Goal: Task Accomplishment & Management: Manage account settings

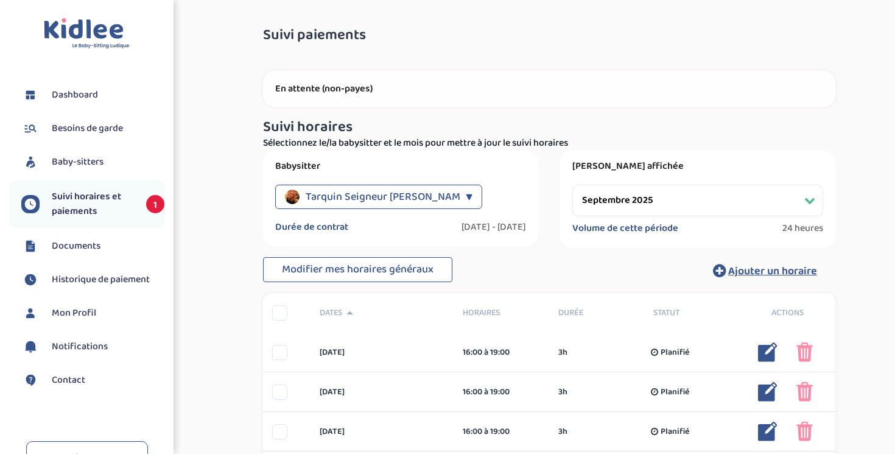
select select "septembre 2025"
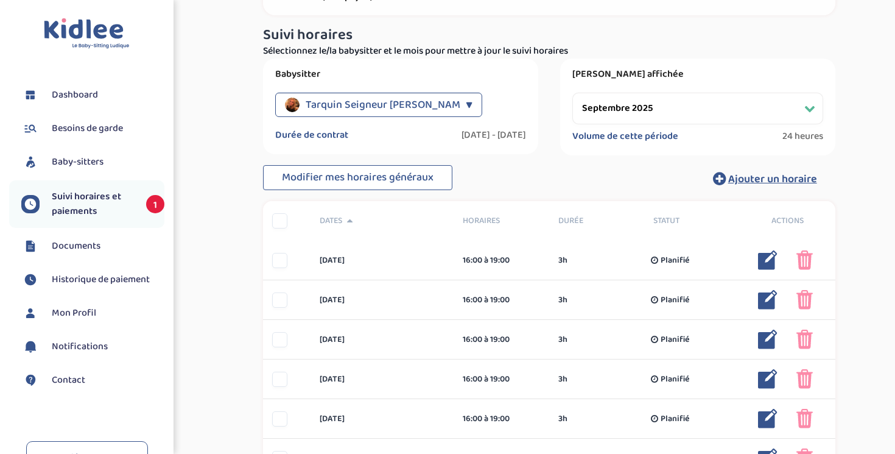
scroll to position [118, 0]
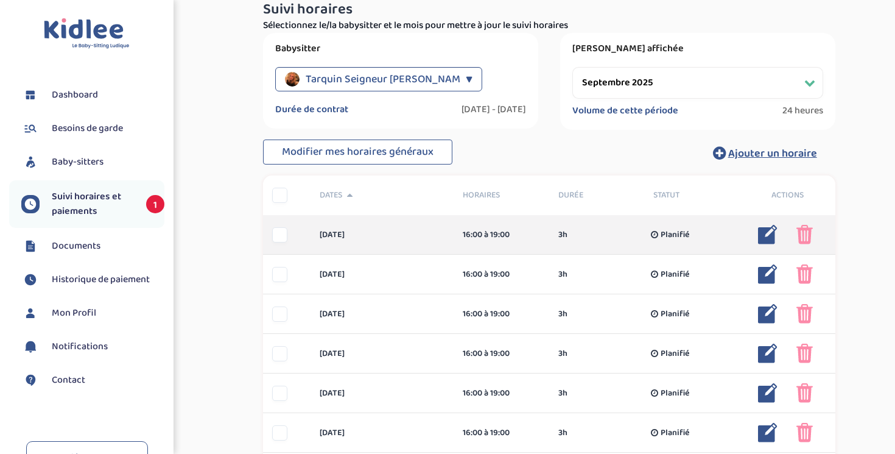
click at [811, 230] on img at bounding box center [805, 234] width 16 height 19
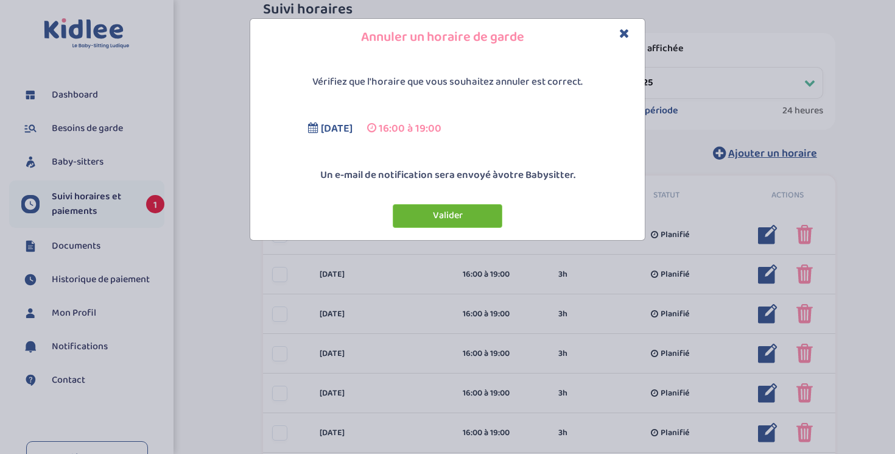
click at [470, 213] on button "Valider" at bounding box center [448, 216] width 110 height 24
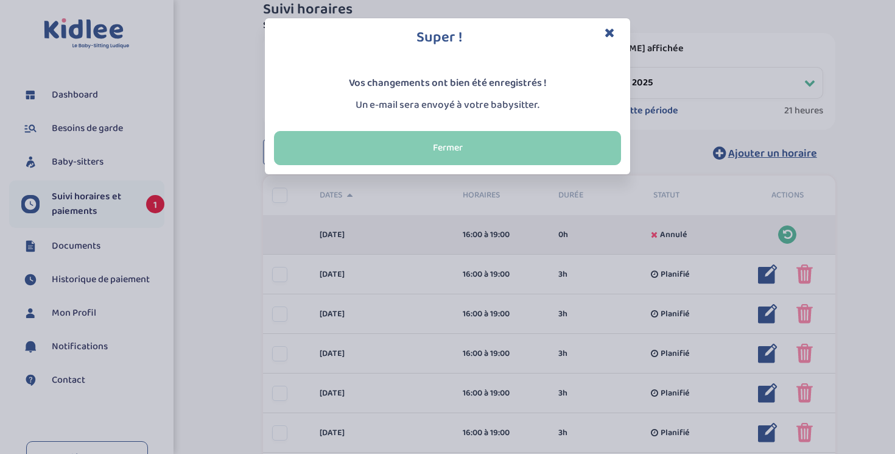
click at [549, 153] on button "Fermer" at bounding box center [447, 148] width 347 height 34
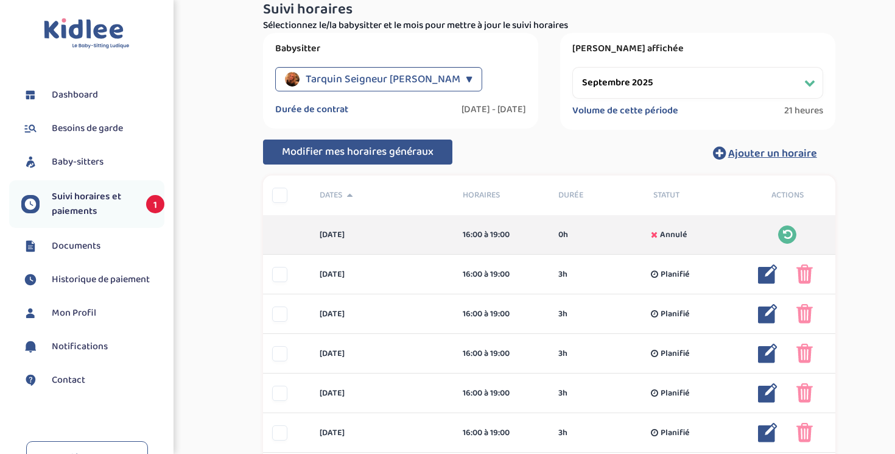
click at [433, 157] on span "Modifier mes horaires généraux" at bounding box center [358, 151] width 152 height 17
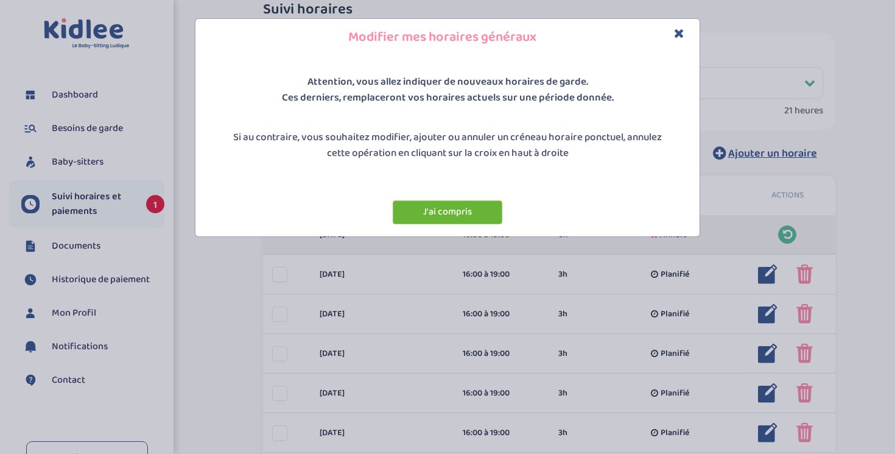
click at [442, 214] on button "J'ai compris" at bounding box center [448, 212] width 110 height 24
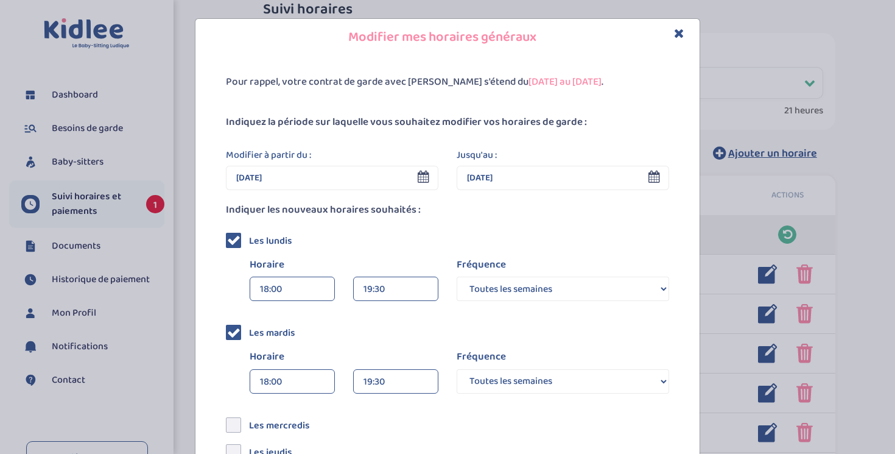
click at [362, 183] on input "02 Sep 2025" at bounding box center [332, 178] width 213 height 24
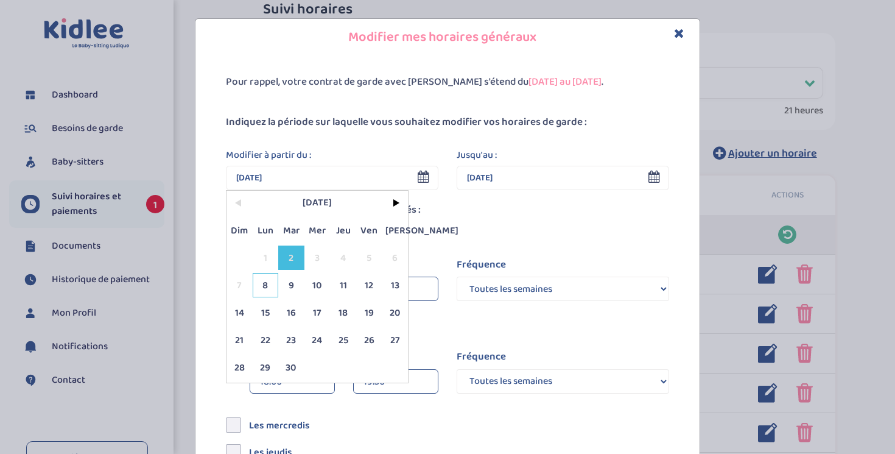
click at [261, 287] on span "8" at bounding box center [266, 285] width 26 height 24
type input "08 Sep 2025"
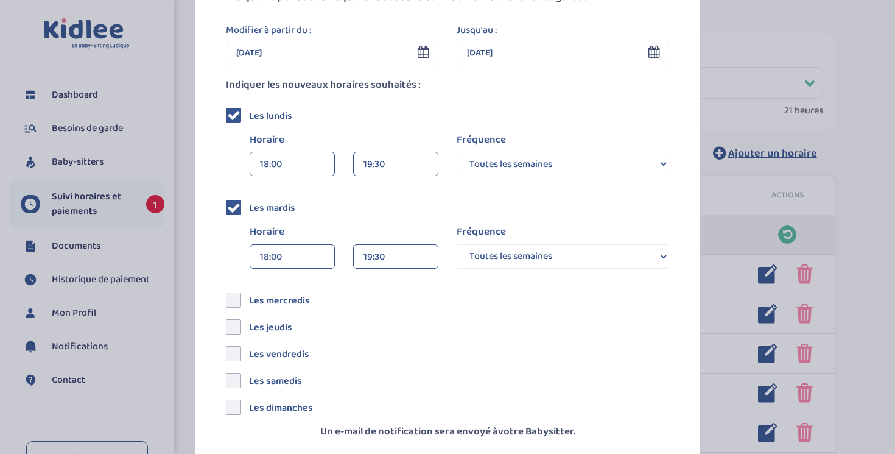
scroll to position [186, 0]
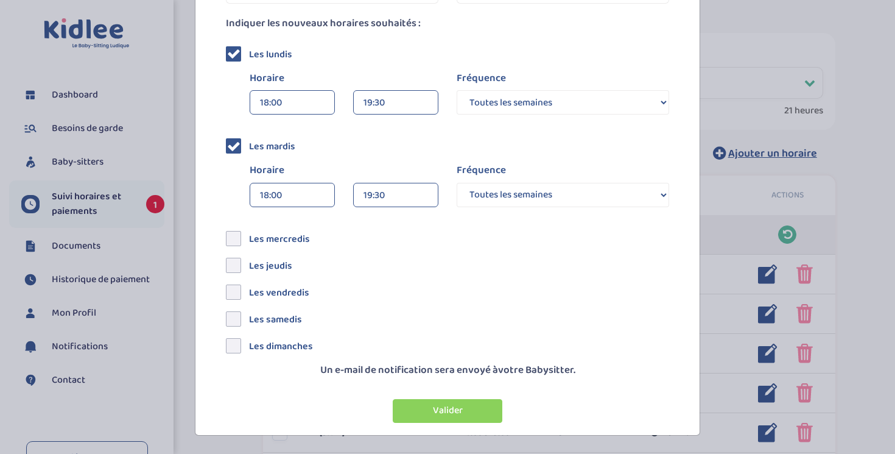
click at [403, 104] on div "19:30" at bounding box center [396, 103] width 65 height 24
click at [389, 189] on div "19:30 (1h 30min)" at bounding box center [396, 195] width 84 height 30
click at [433, 412] on button "Valider" at bounding box center [448, 411] width 110 height 24
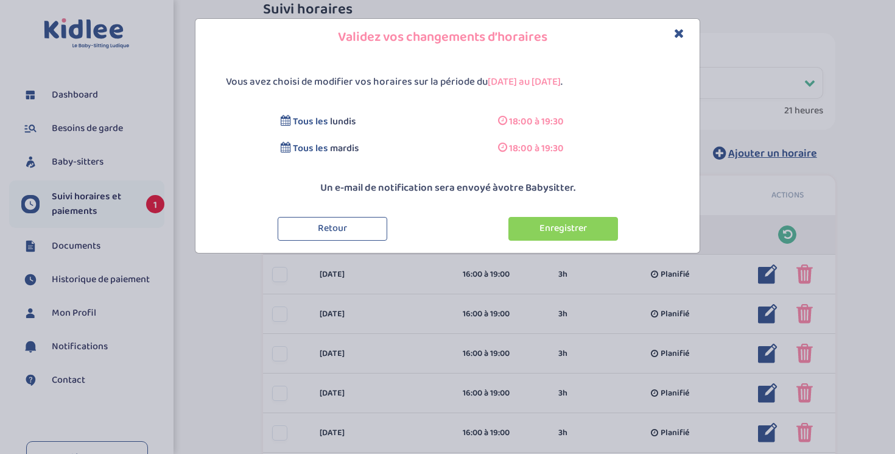
scroll to position [0, 0]
click at [542, 226] on button "Enregistrer" at bounding box center [564, 229] width 110 height 24
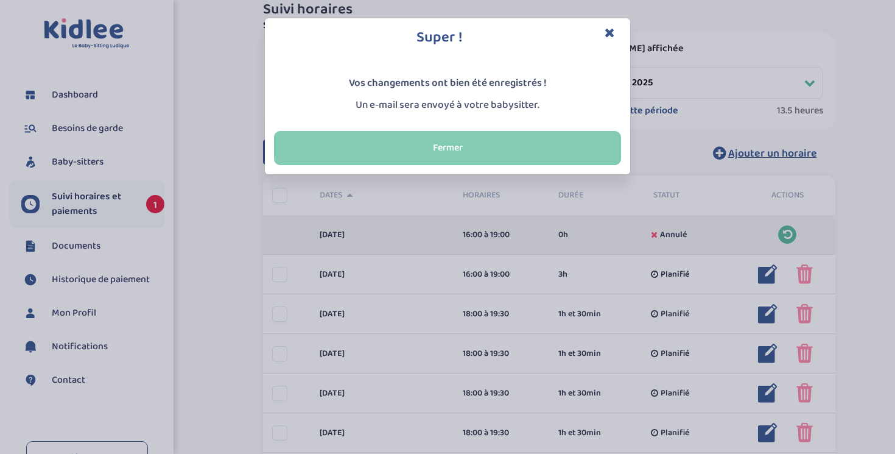
click at [543, 149] on button "Fermer" at bounding box center [447, 148] width 347 height 34
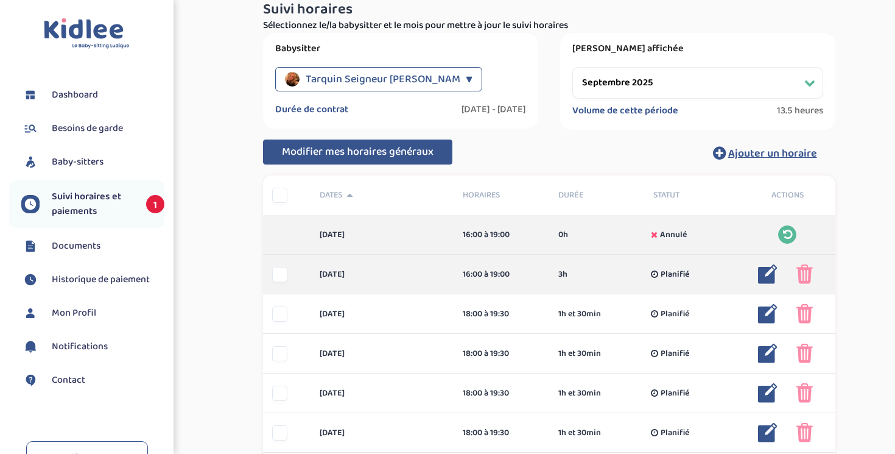
click at [802, 278] on img at bounding box center [805, 273] width 16 height 19
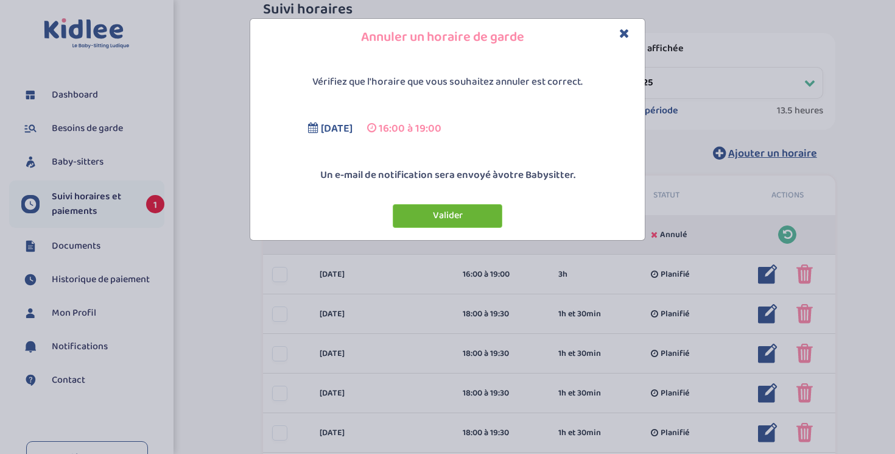
click at [471, 210] on button "Valider" at bounding box center [448, 216] width 110 height 24
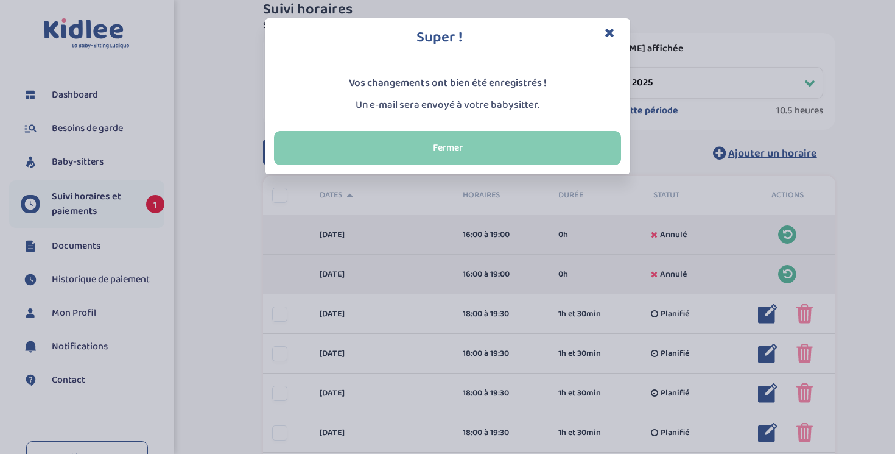
click at [541, 138] on button "Fermer" at bounding box center [447, 148] width 347 height 34
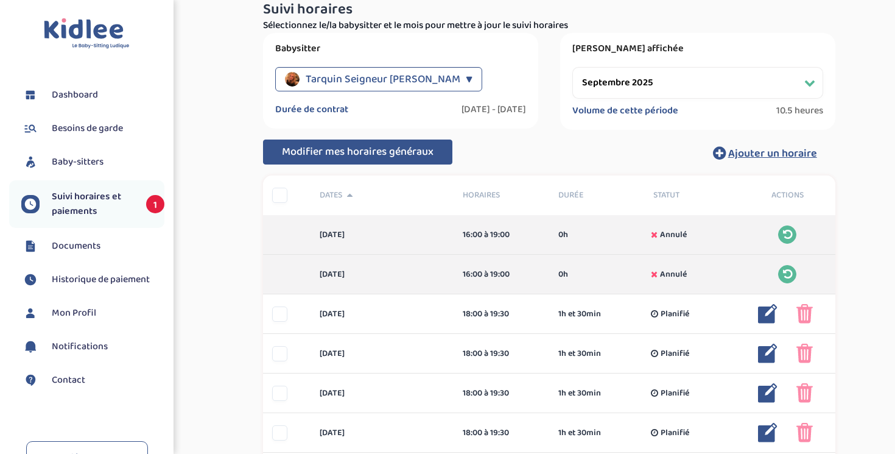
click at [470, 75] on div "▼" at bounding box center [469, 79] width 7 height 24
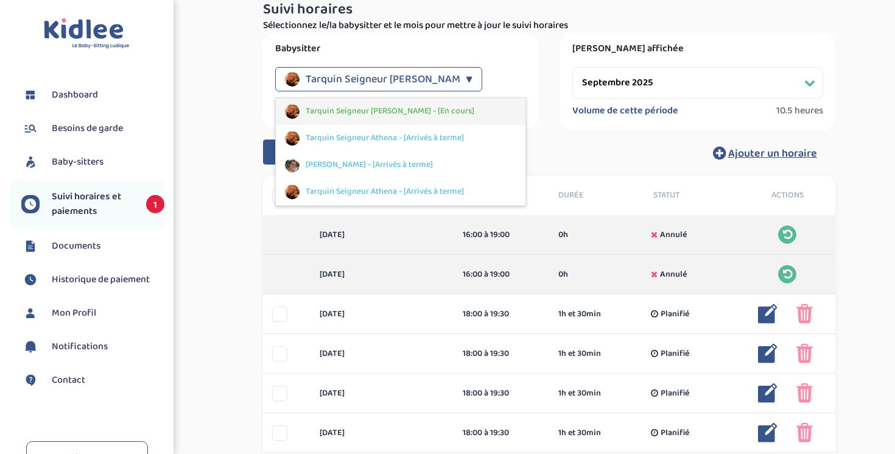
click at [412, 110] on span "Tarquin Seigneur [PERSON_NAME] - [En cours]" at bounding box center [390, 111] width 169 height 13
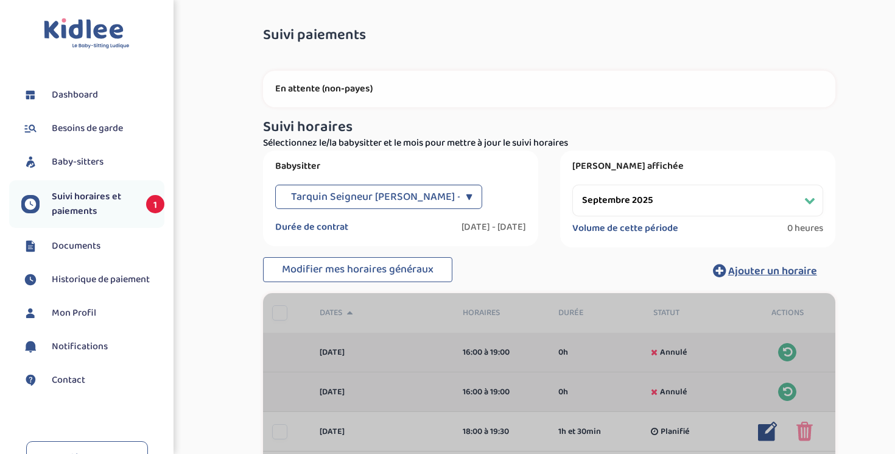
select select "septembre 2025"
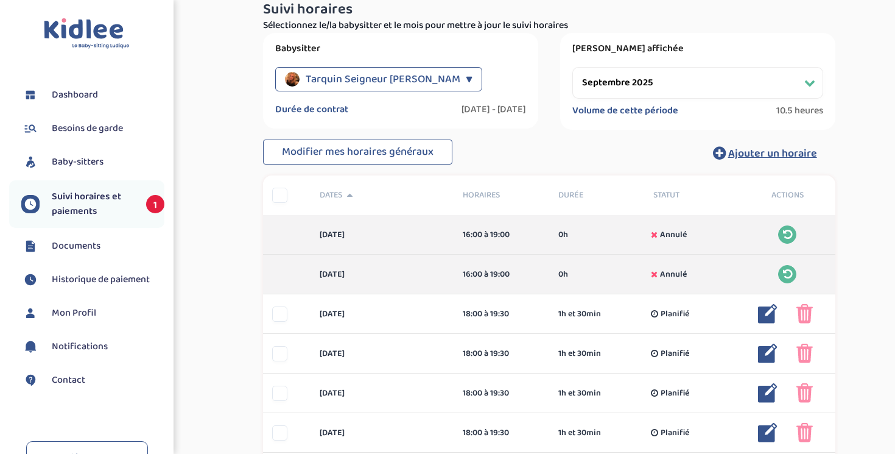
click at [468, 76] on div "▼" at bounding box center [469, 79] width 7 height 24
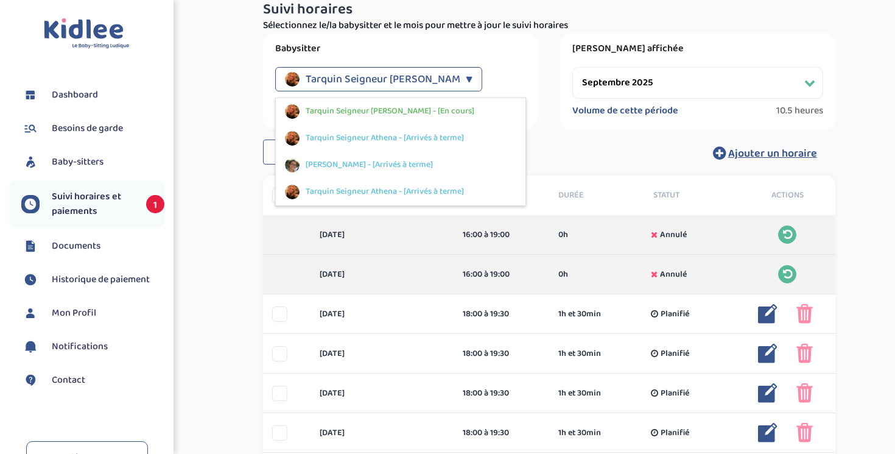
click at [468, 76] on div "▼" at bounding box center [469, 79] width 7 height 24
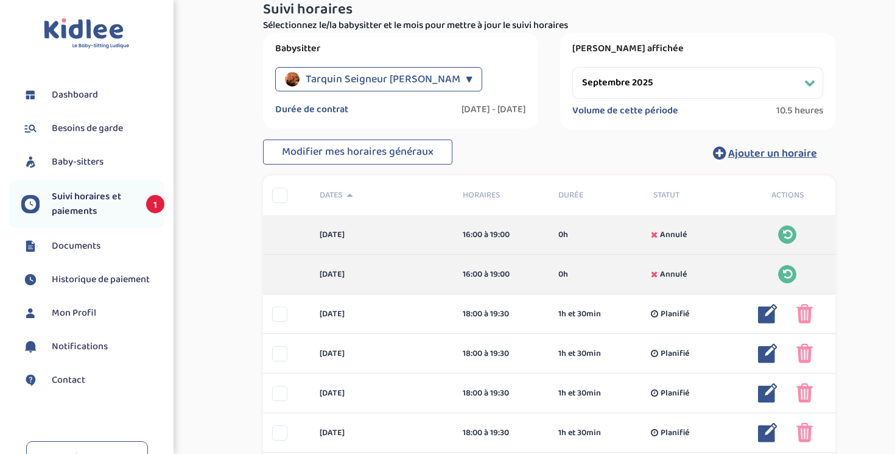
click at [88, 164] on span "Baby-sitters" at bounding box center [78, 162] width 52 height 15
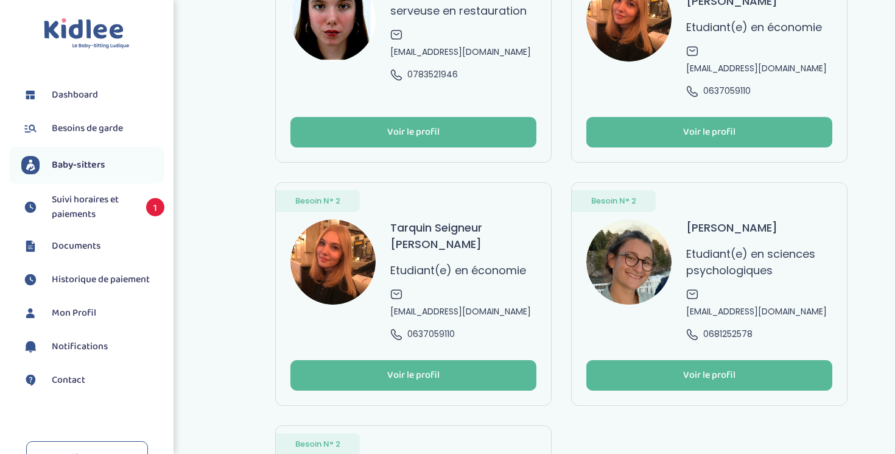
scroll to position [44, 0]
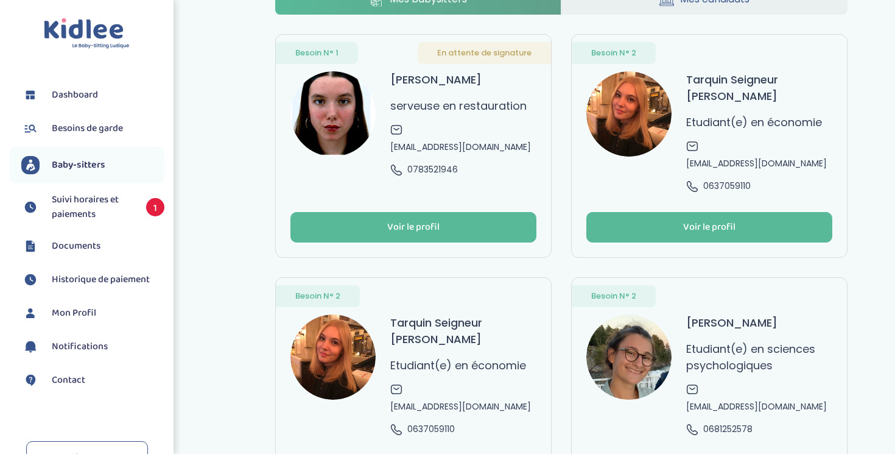
click at [92, 202] on span "Suivi horaires et paiements" at bounding box center [93, 206] width 82 height 29
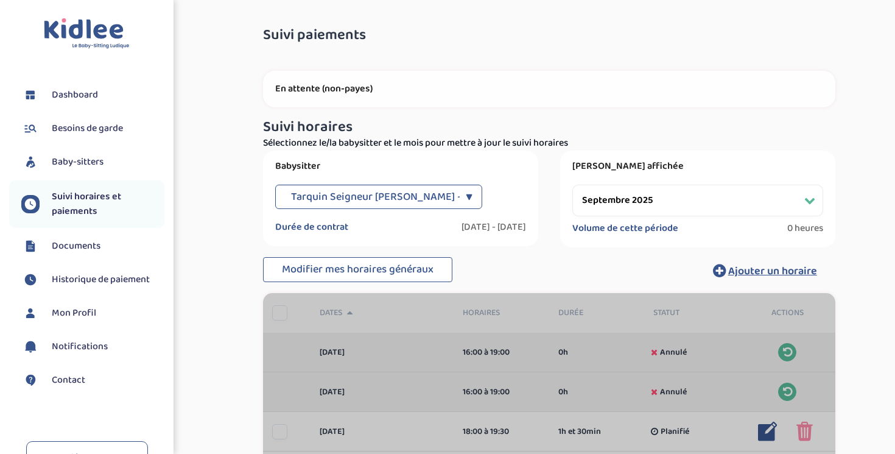
select select "septembre 2025"
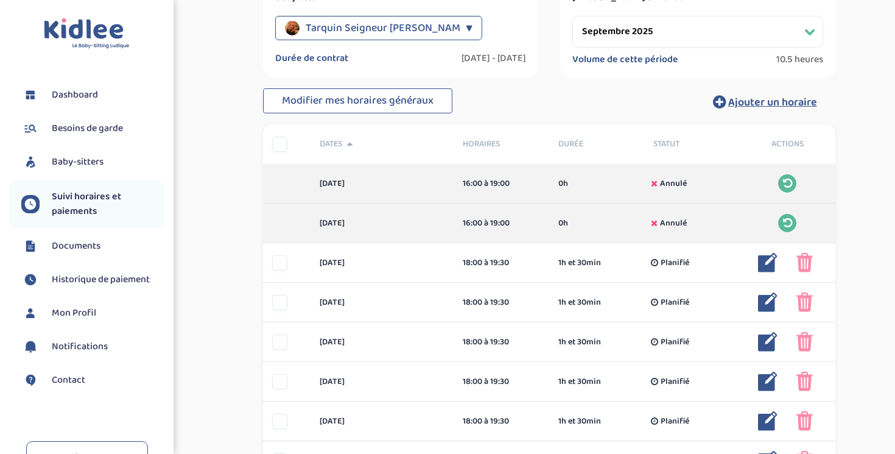
scroll to position [184, 0]
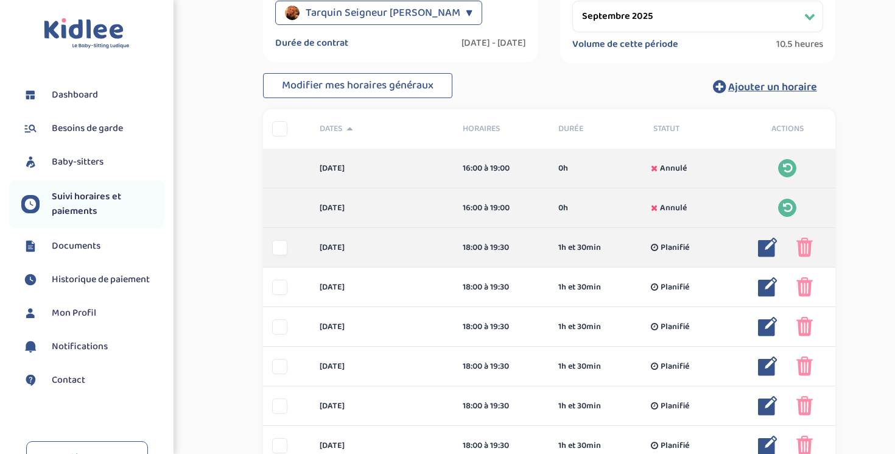
click at [766, 250] on img at bounding box center [767, 247] width 19 height 19
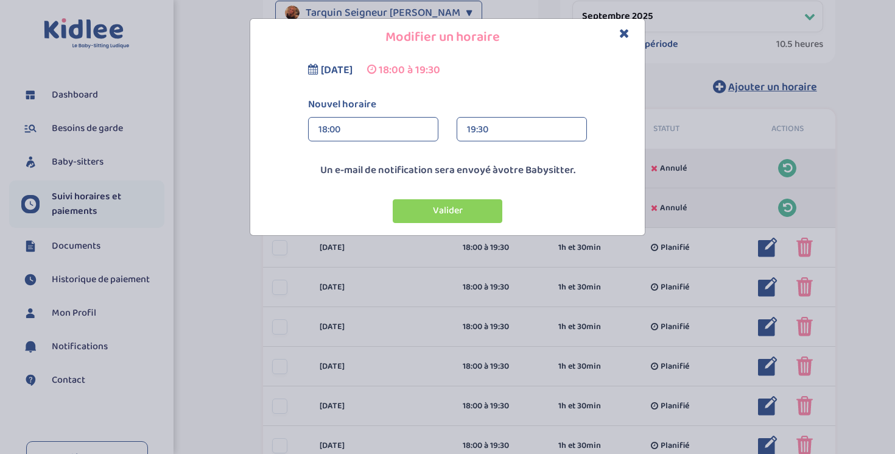
click at [397, 132] on div "18:00" at bounding box center [374, 130] width 110 height 24
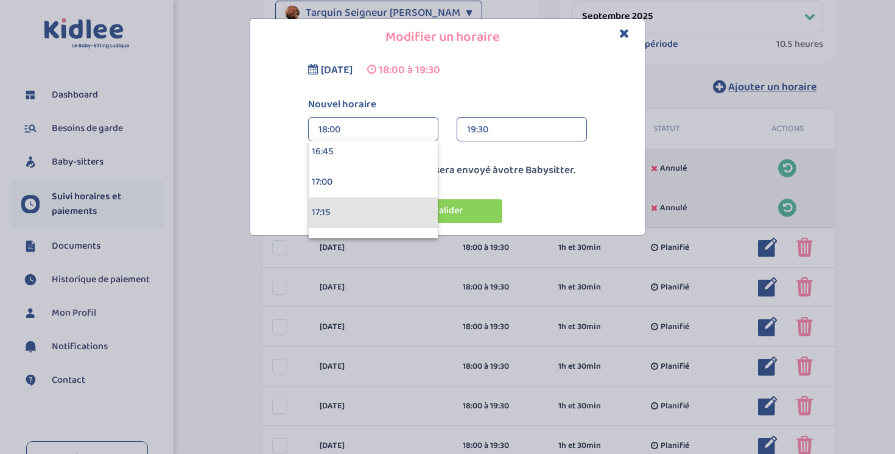
scroll to position [2086, 0]
click at [359, 201] on div "17:30" at bounding box center [373, 201] width 129 height 30
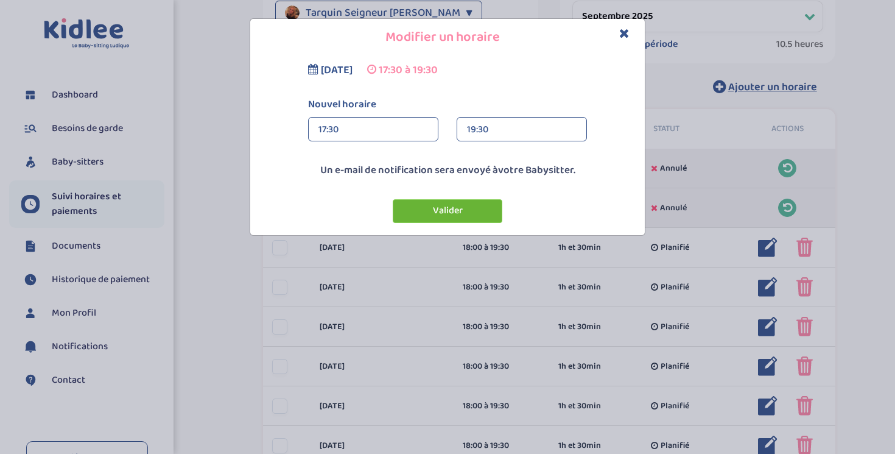
click at [437, 208] on button "Valider" at bounding box center [448, 211] width 110 height 24
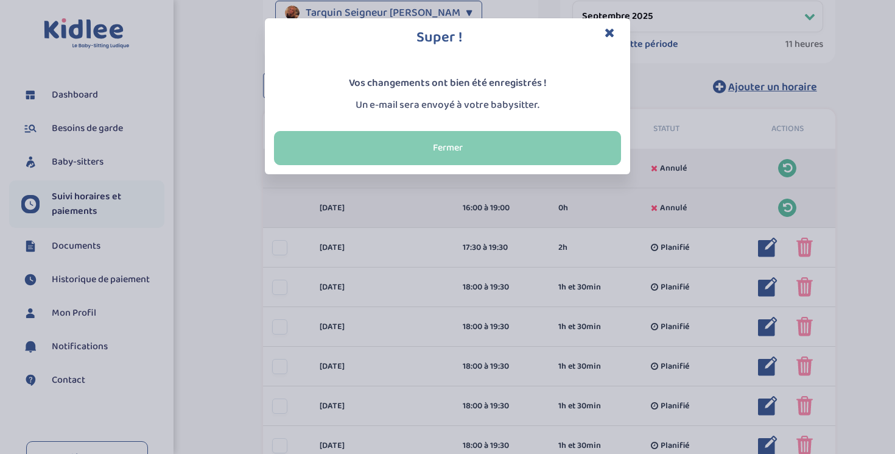
click at [536, 147] on button "Fermer" at bounding box center [447, 148] width 347 height 34
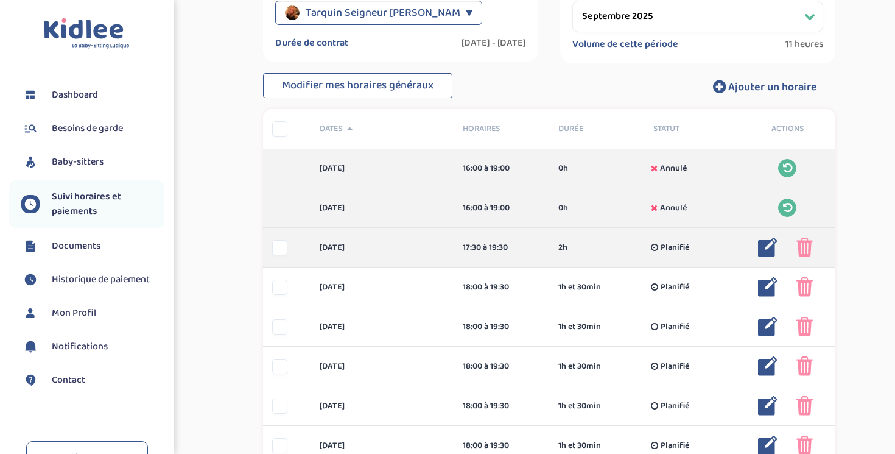
click at [768, 248] on img at bounding box center [767, 247] width 19 height 19
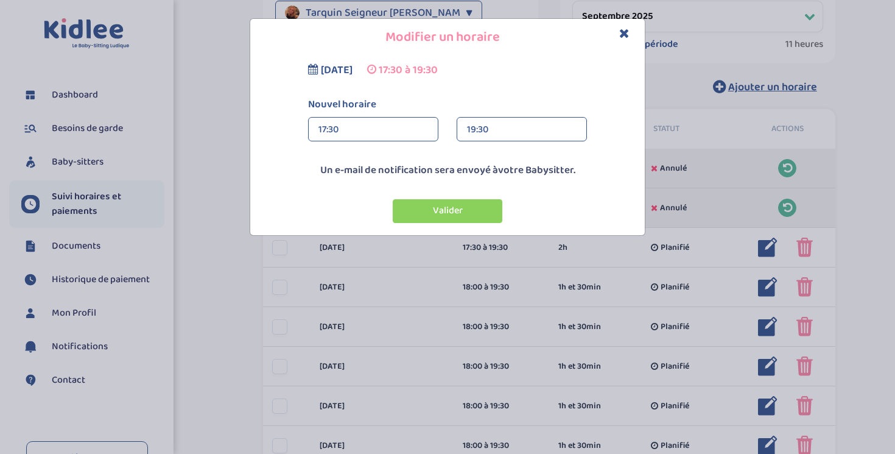
click at [492, 138] on div "19:30" at bounding box center [522, 130] width 110 height 24
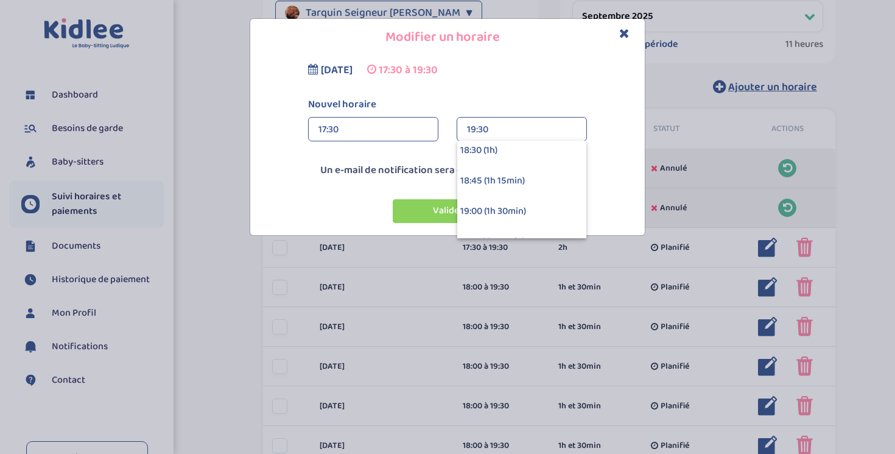
scroll to position [140, 0]
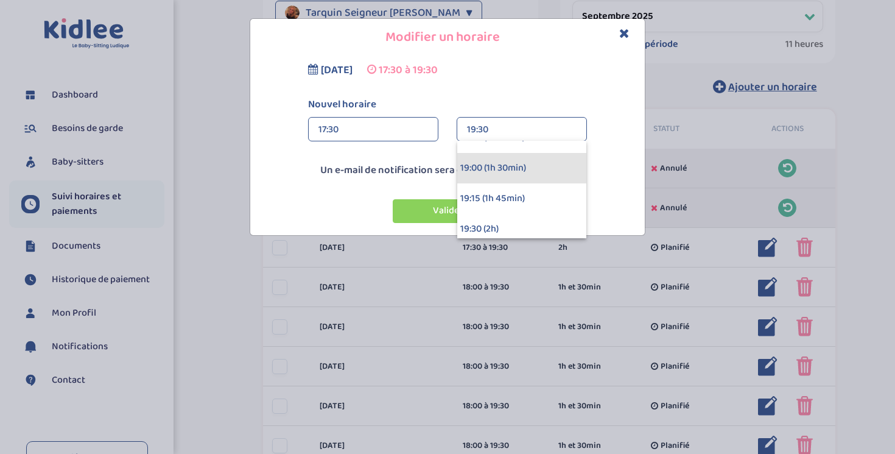
click at [490, 167] on div "19:00 (1h 30min)" at bounding box center [521, 168] width 129 height 30
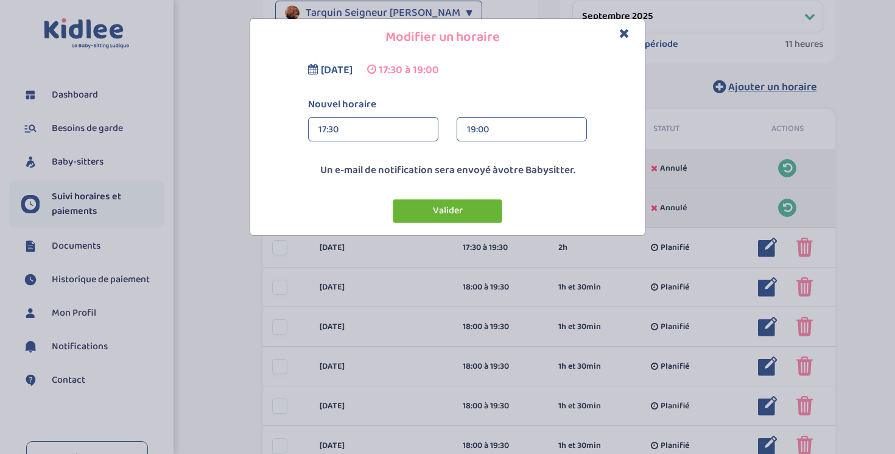
click at [464, 202] on button "Valider" at bounding box center [448, 211] width 110 height 24
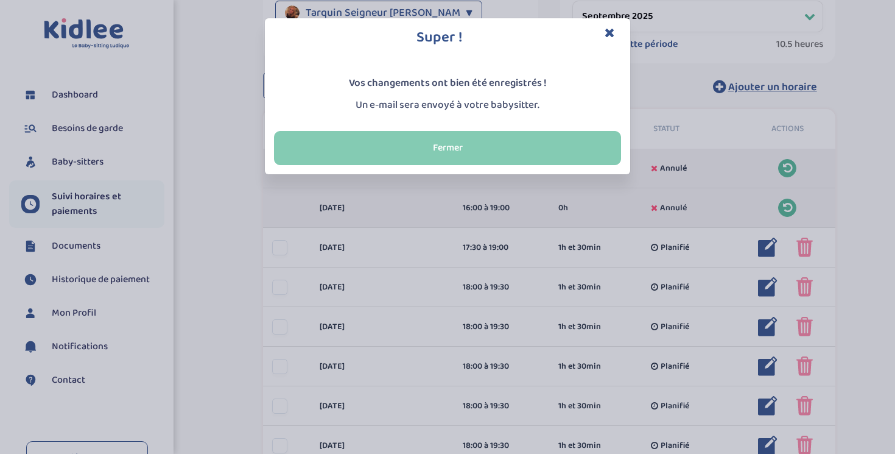
click at [536, 143] on button "Fermer" at bounding box center [447, 148] width 347 height 34
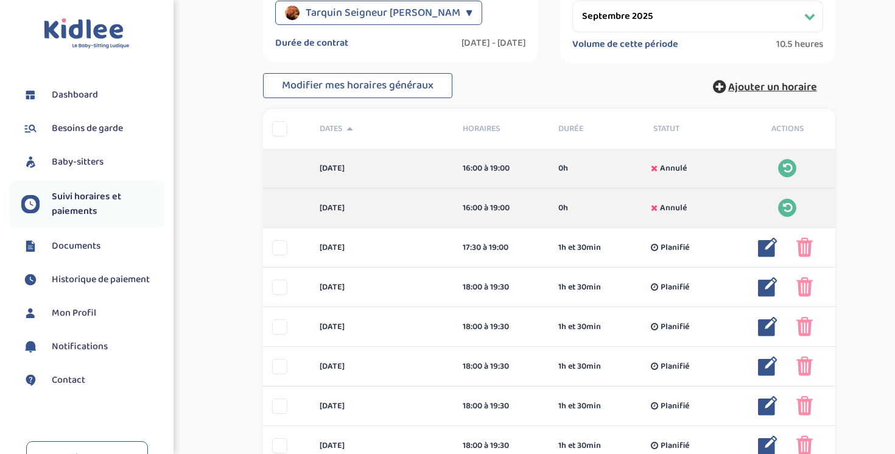
click at [739, 91] on span "Ajouter un horaire" at bounding box center [772, 87] width 89 height 17
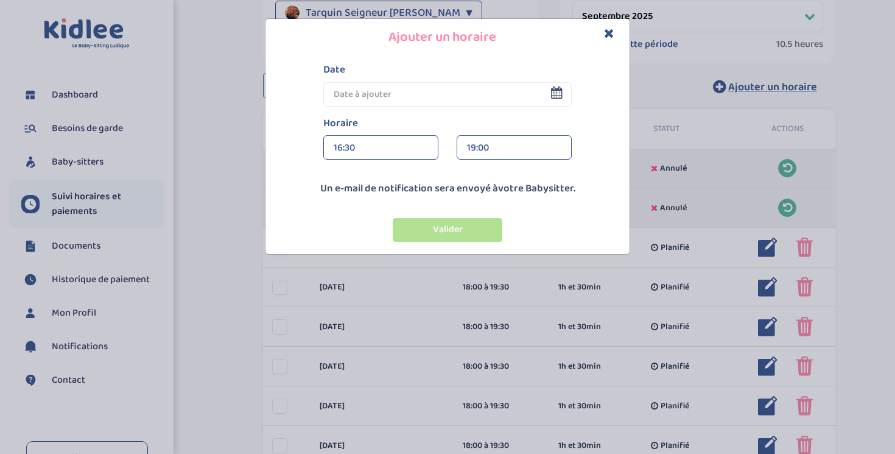
click at [406, 93] on input "text" at bounding box center [447, 94] width 248 height 24
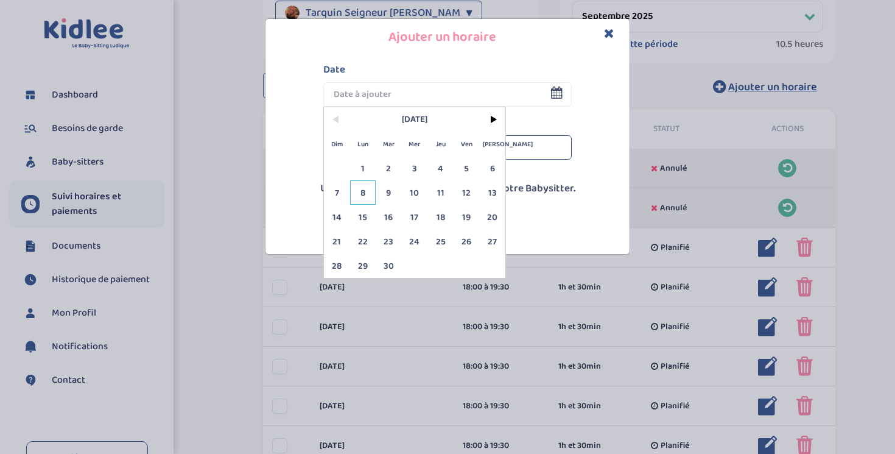
click at [365, 189] on span "8" at bounding box center [363, 192] width 26 height 24
type input "08 Sep 2025"
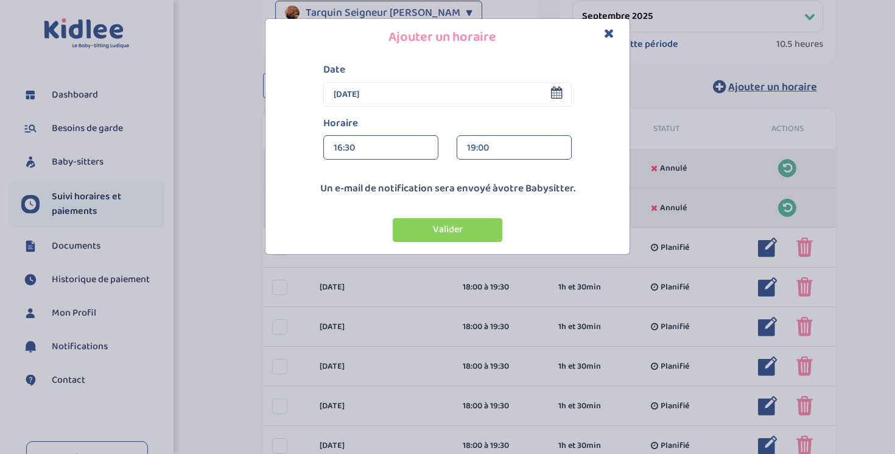
click at [377, 152] on div "16:30" at bounding box center [381, 148] width 94 height 24
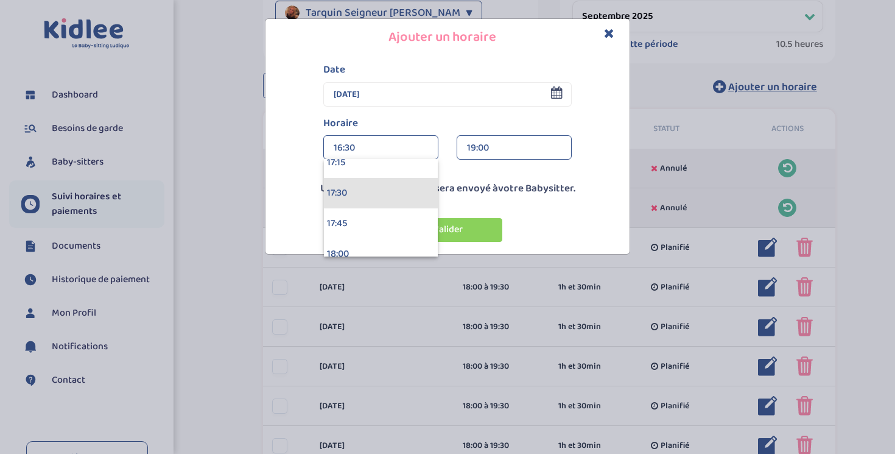
click at [376, 197] on div "17:30" at bounding box center [381, 193] width 114 height 30
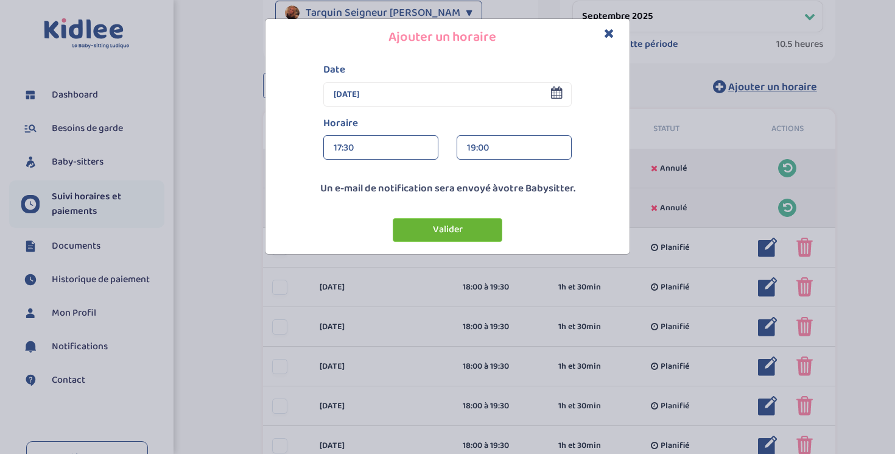
click at [456, 236] on button "Valider" at bounding box center [448, 230] width 110 height 24
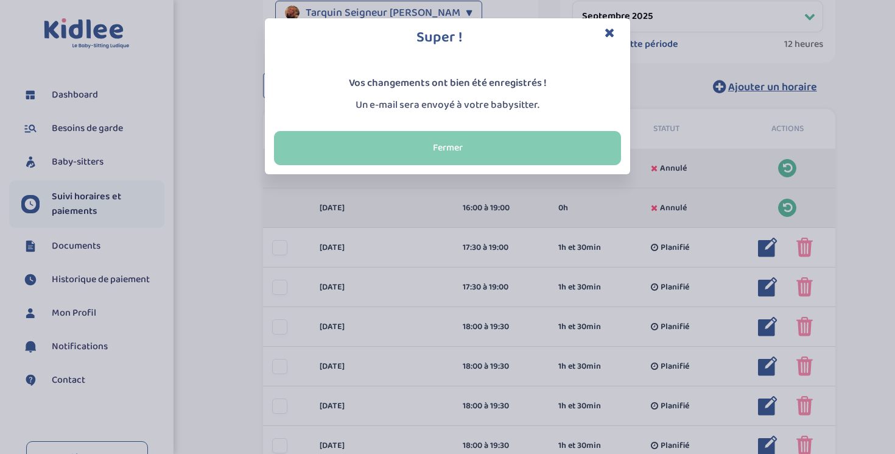
click at [513, 144] on button "Fermer" at bounding box center [447, 148] width 347 height 34
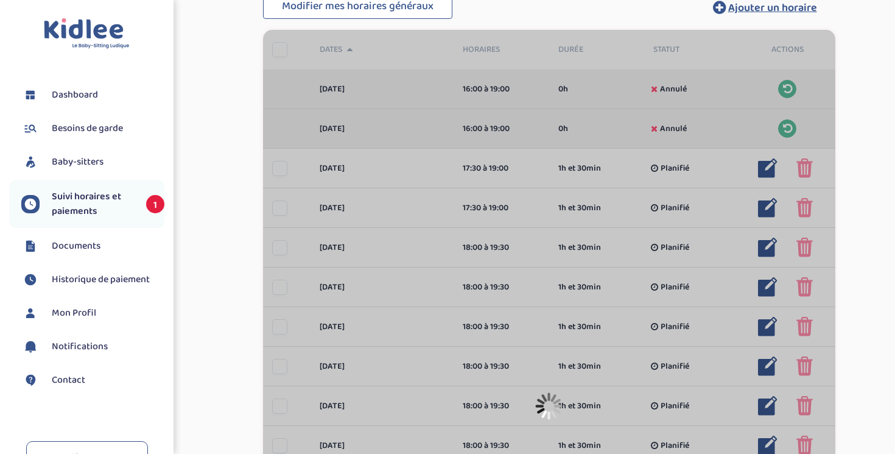
scroll to position [263, 0]
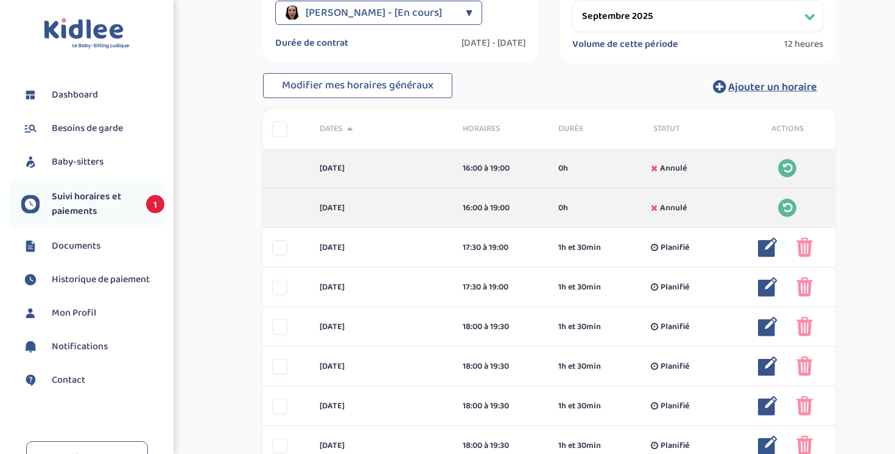
click at [466, 9] on div "▼" at bounding box center [469, 13] width 7 height 24
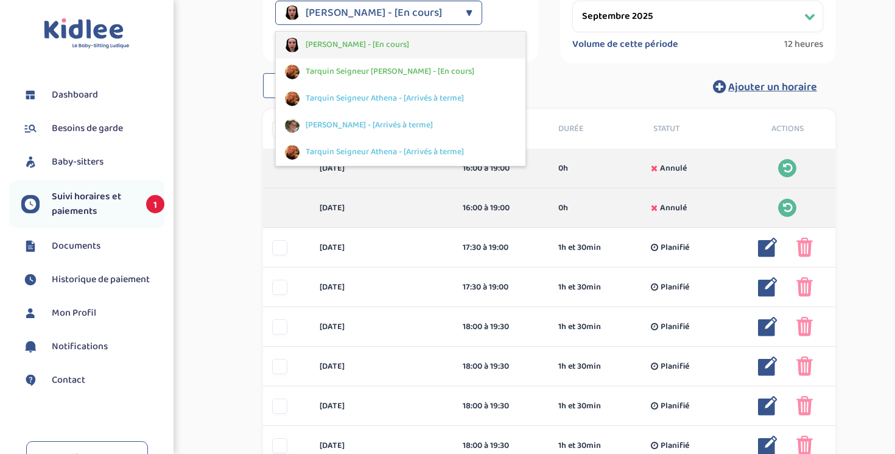
click at [373, 44] on span "[PERSON_NAME] - [En cours]" at bounding box center [358, 44] width 104 height 13
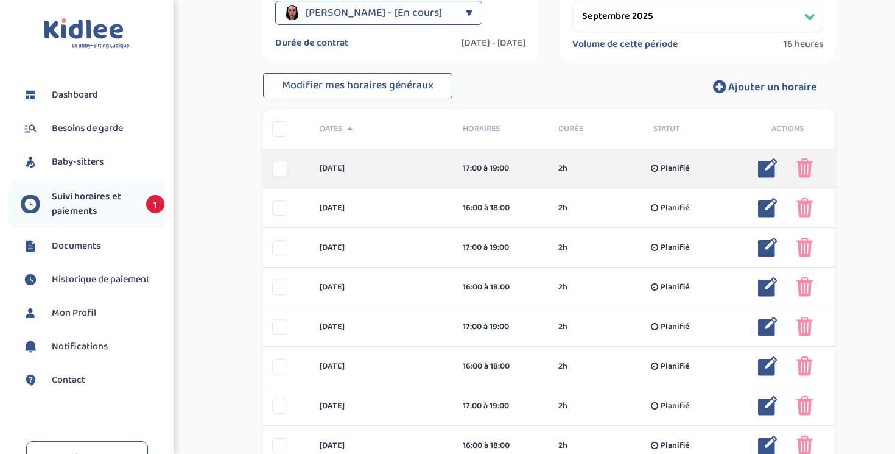
click at [807, 172] on img at bounding box center [805, 167] width 16 height 19
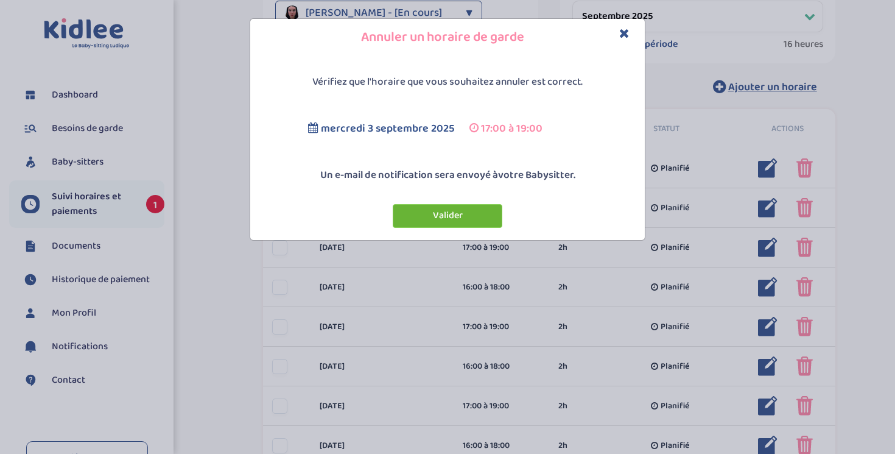
click at [431, 210] on button "Valider" at bounding box center [448, 216] width 110 height 24
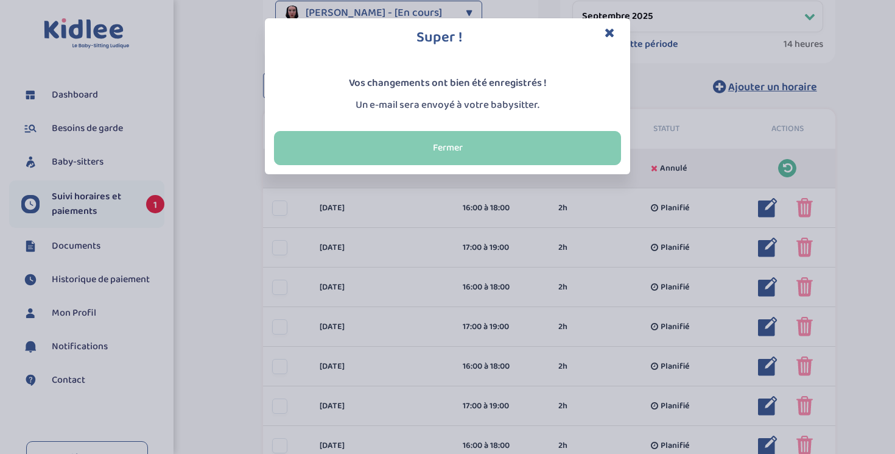
click at [487, 147] on button "Fermer" at bounding box center [447, 148] width 347 height 34
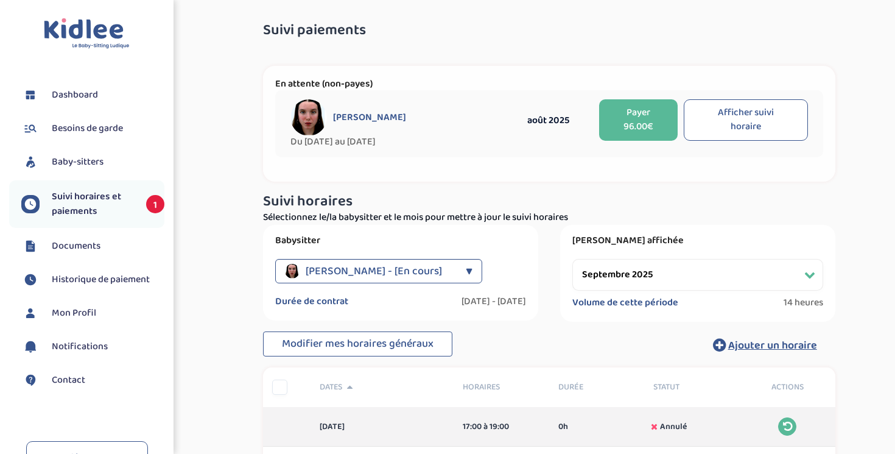
scroll to position [0, 0]
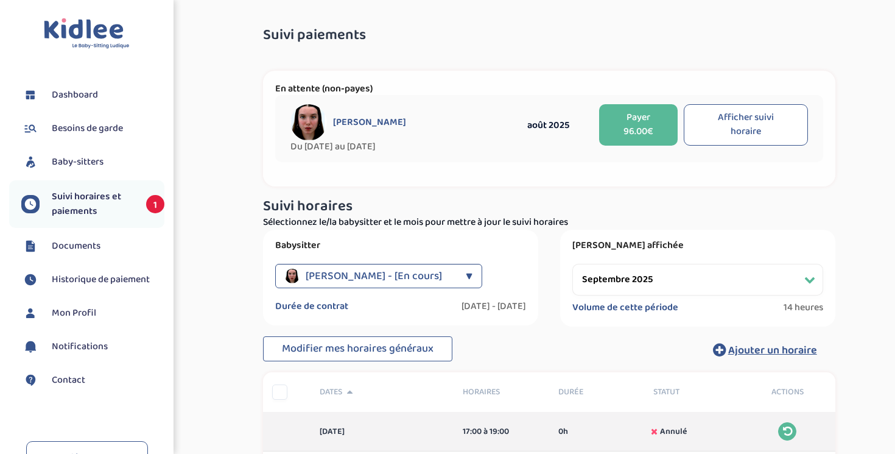
click at [808, 277] on select "Filtrer par mois [DATE] [DATE] [DATE] [DATE] [DATE] [DATE] [DATE] [DATE] [DATE]…" at bounding box center [698, 280] width 251 height 32
click at [573, 264] on select "Filtrer par mois [DATE] [DATE] [DATE] [DATE] [DATE] [DATE] [DATE] [DATE] [DATE]…" at bounding box center [698, 280] width 251 height 32
click at [725, 123] on button "Afficher suivi horaire" at bounding box center [746, 124] width 124 height 41
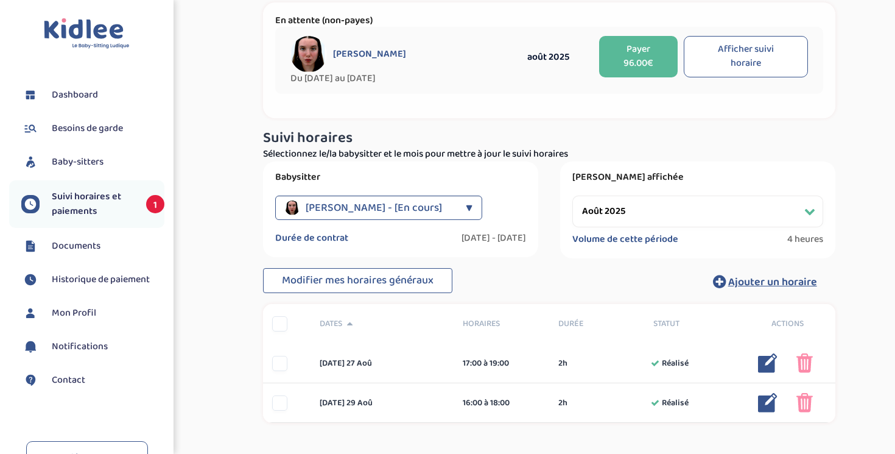
scroll to position [147, 0]
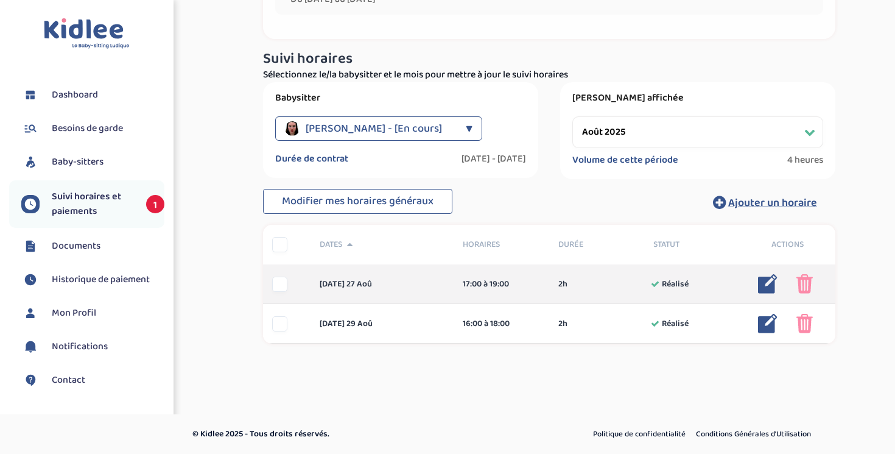
click at [805, 284] on img at bounding box center [805, 283] width 16 height 19
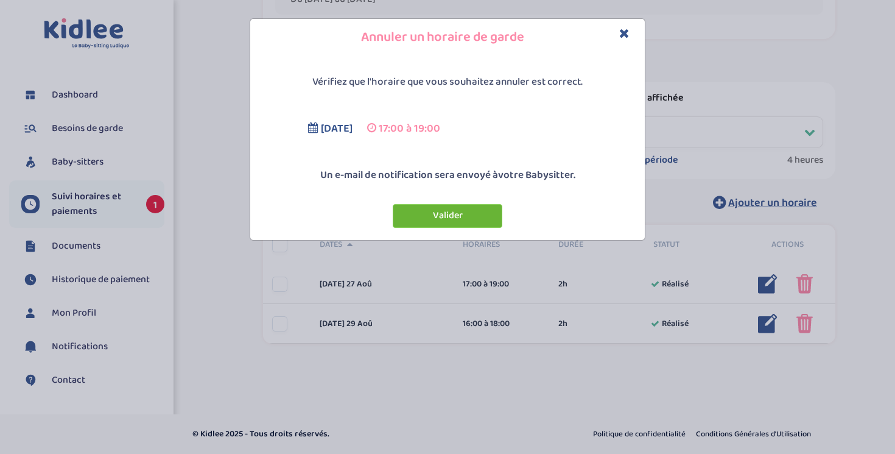
click at [479, 216] on button "Valider" at bounding box center [448, 216] width 110 height 24
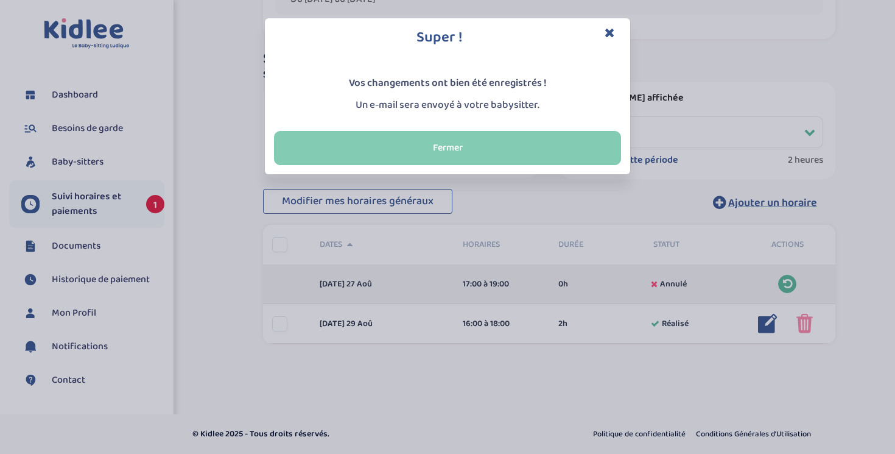
click at [585, 157] on button "Fermer" at bounding box center [447, 148] width 347 height 34
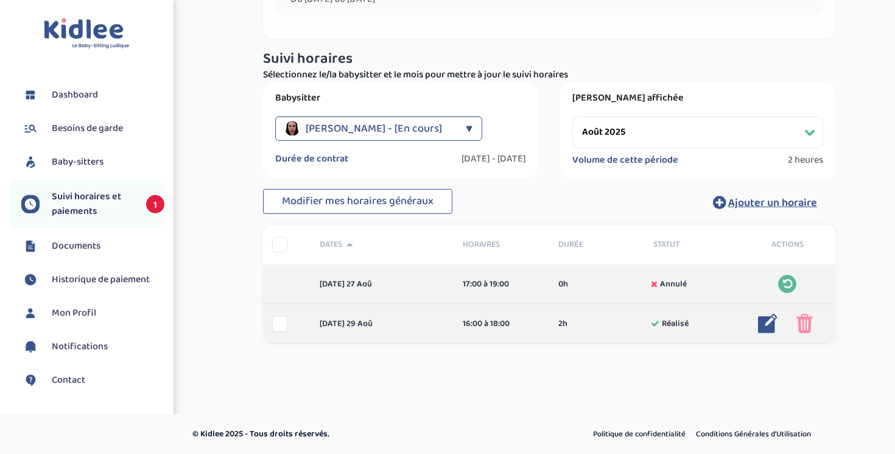
click at [805, 323] on img at bounding box center [805, 323] width 16 height 19
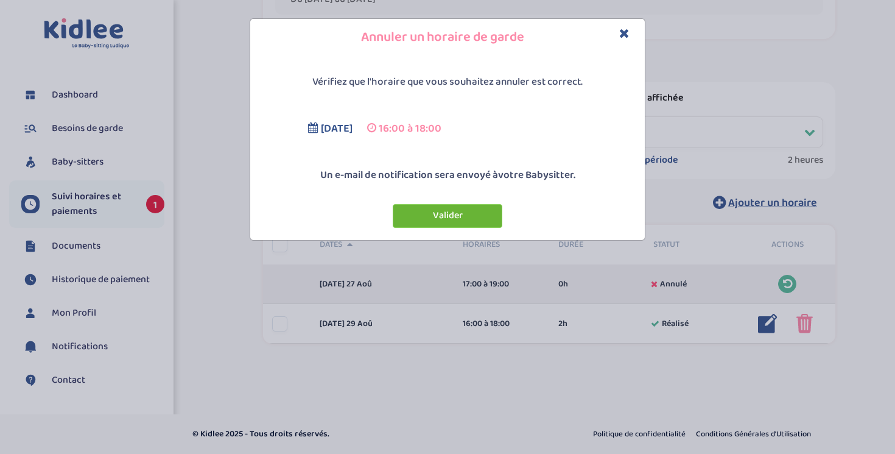
click at [476, 215] on button "Valider" at bounding box center [448, 216] width 110 height 24
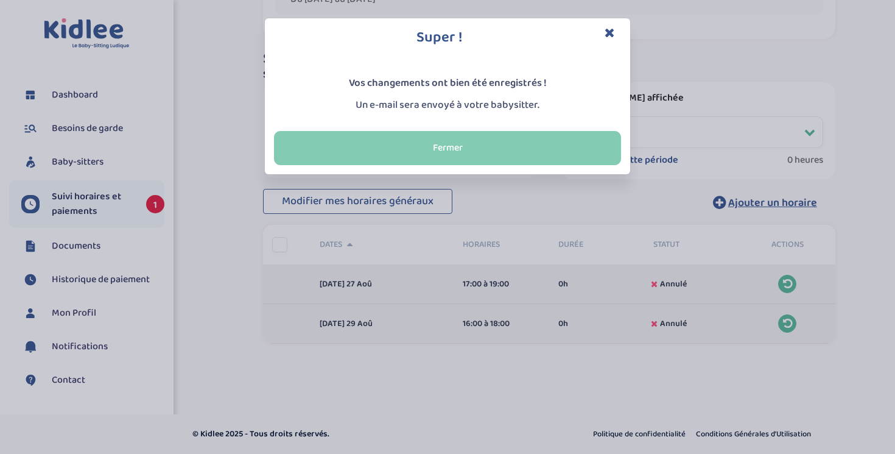
click at [497, 153] on button "Fermer" at bounding box center [447, 148] width 347 height 34
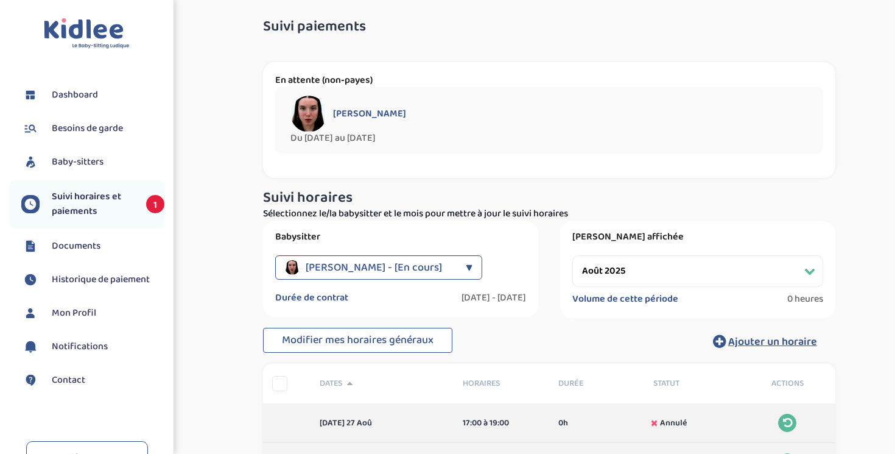
scroll to position [0, 0]
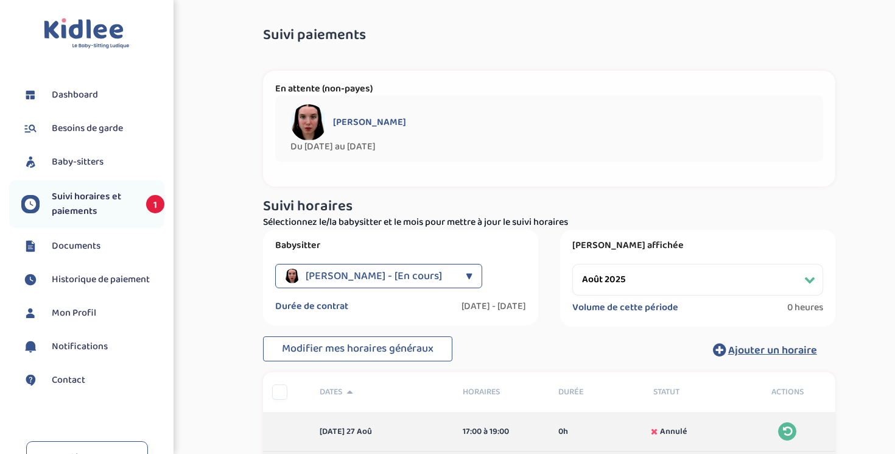
click at [674, 288] on select "Filtrer par mois [DATE] [DATE] [DATE] [DATE] [DATE] [DATE] [DATE] [DATE] [DATE]…" at bounding box center [698, 280] width 251 height 32
select select "septembre 2025"
click at [573, 264] on select "Filtrer par mois [DATE] [DATE] [DATE] [DATE] [DATE] [DATE] [DATE] [DATE] [DATE]…" at bounding box center [698, 280] width 251 height 32
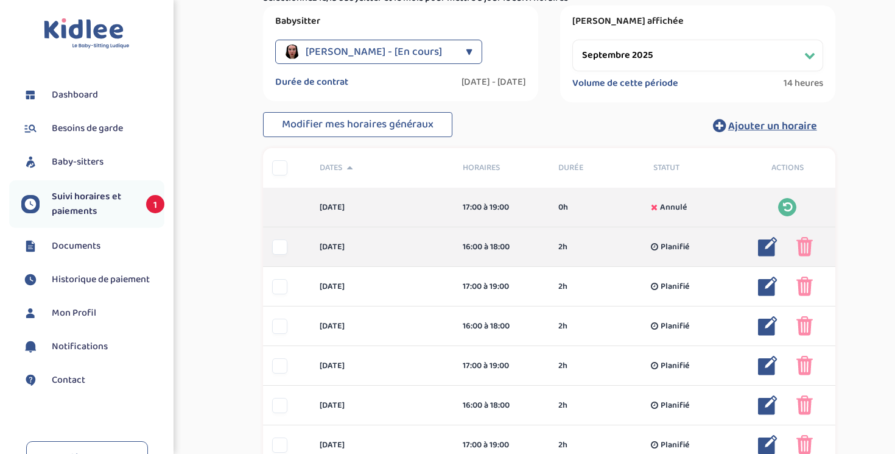
scroll to position [233, 0]
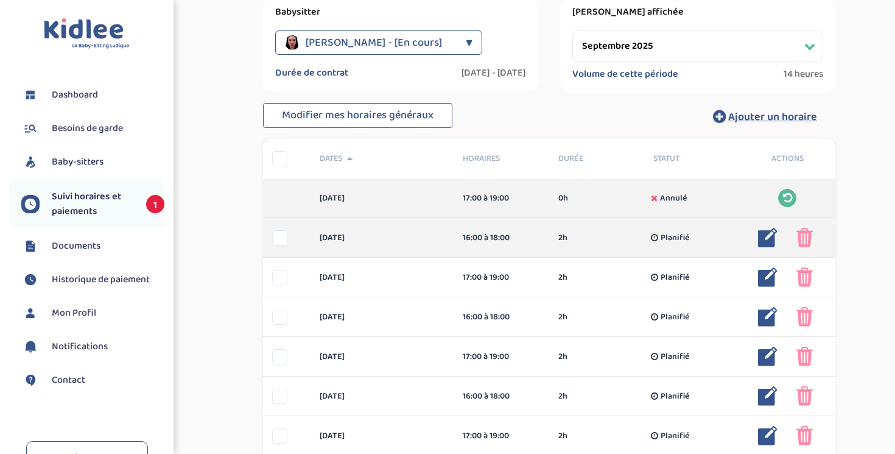
click at [808, 244] on img at bounding box center [805, 237] width 16 height 19
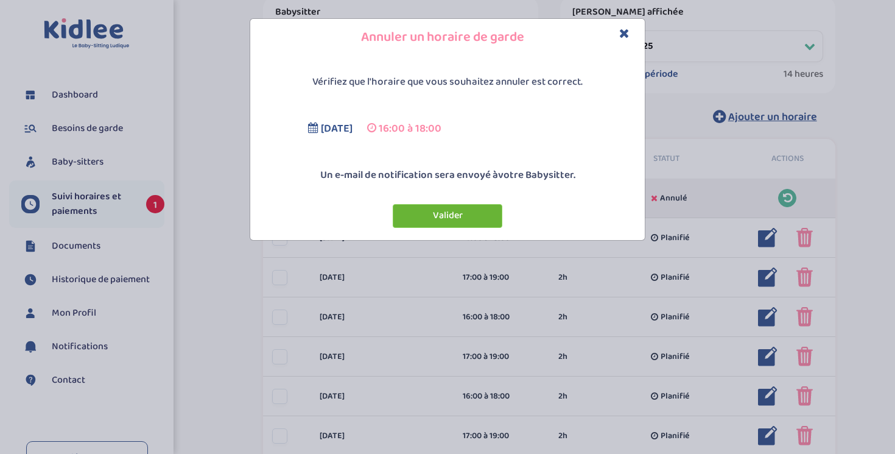
click at [478, 214] on button "Valider" at bounding box center [448, 216] width 110 height 24
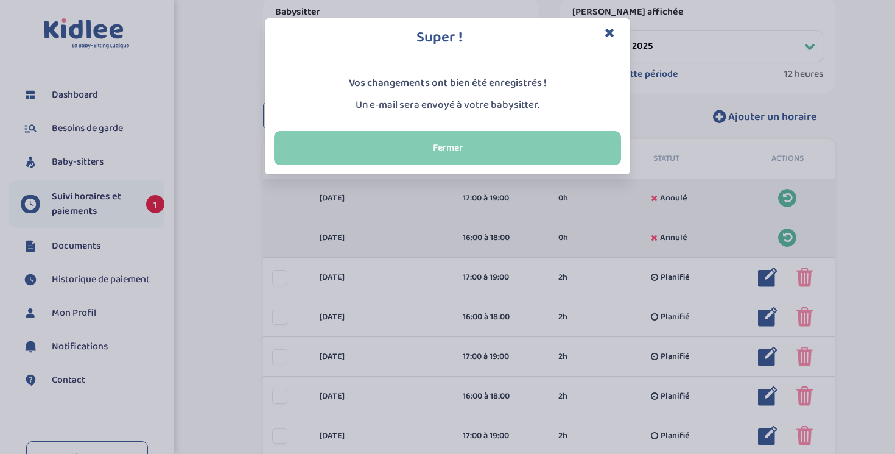
click at [557, 132] on button "Fermer" at bounding box center [447, 148] width 347 height 34
